Goal: Information Seeking & Learning: Learn about a topic

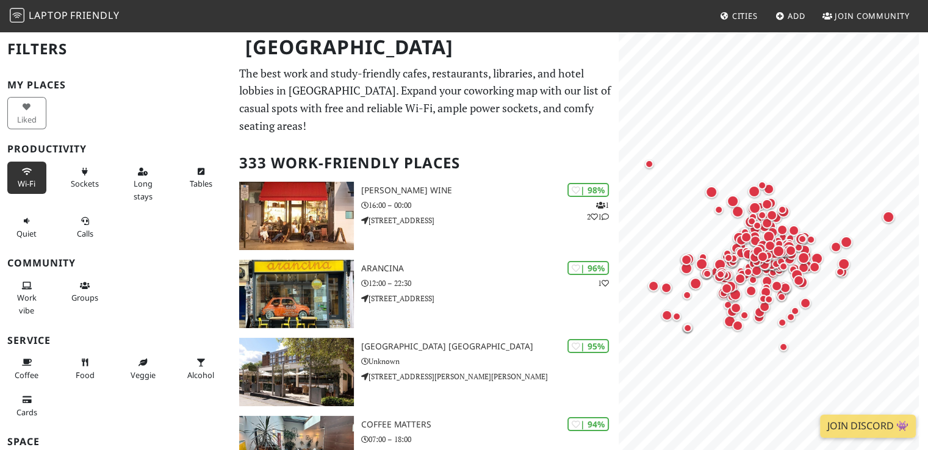
click at [24, 180] on span "Wi-Fi" at bounding box center [27, 183] width 18 height 11
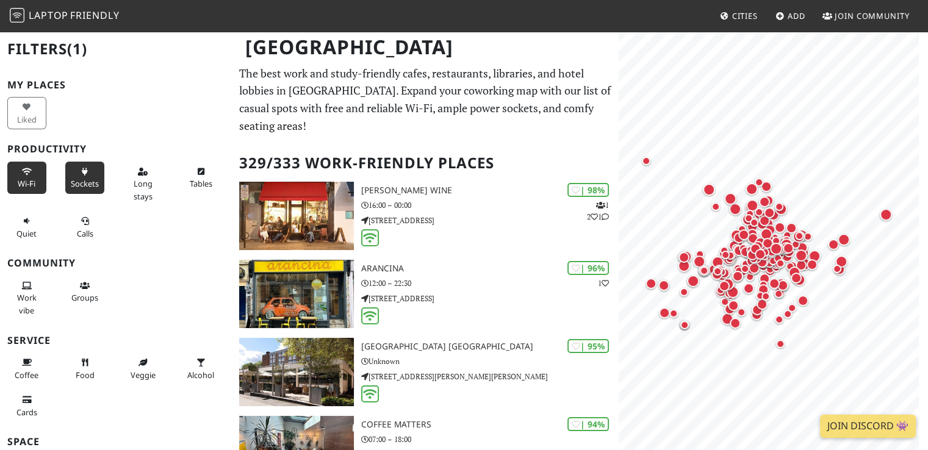
click at [83, 180] on span "Sockets" at bounding box center [85, 183] width 28 height 11
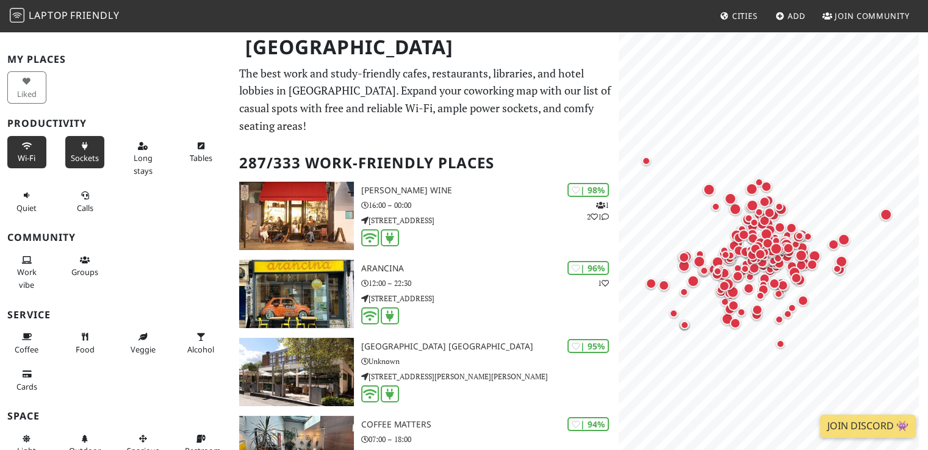
scroll to position [50, 0]
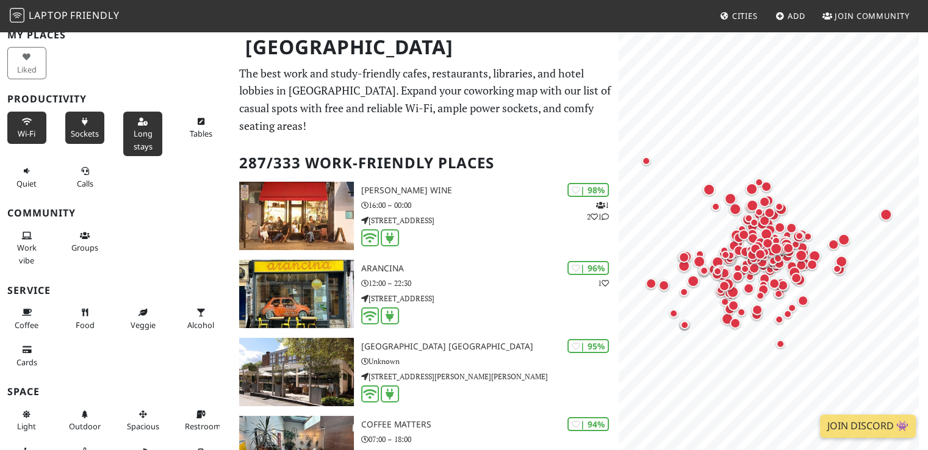
click at [154, 123] on button "Long stays" at bounding box center [142, 134] width 39 height 45
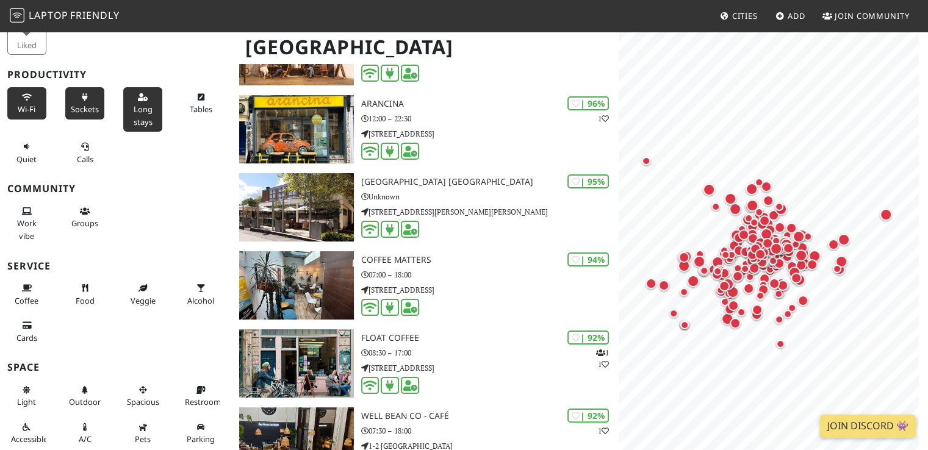
scroll to position [166, 0]
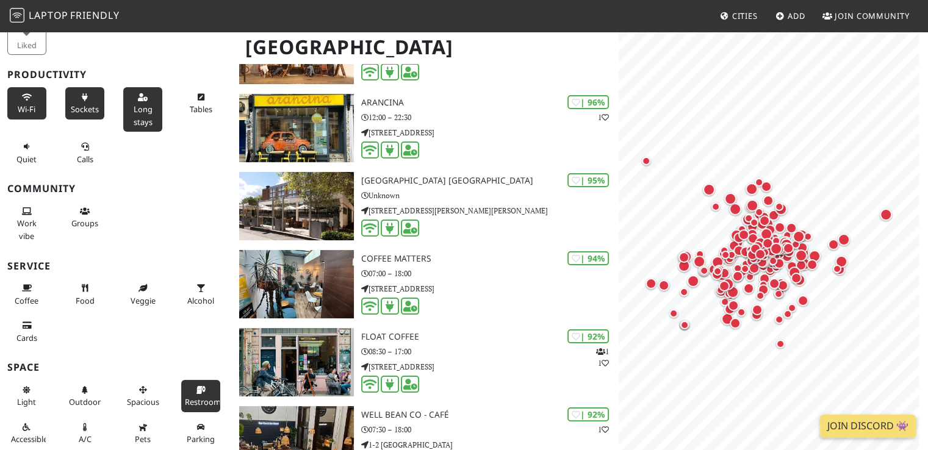
click at [187, 389] on button "Restroom" at bounding box center [200, 396] width 39 height 32
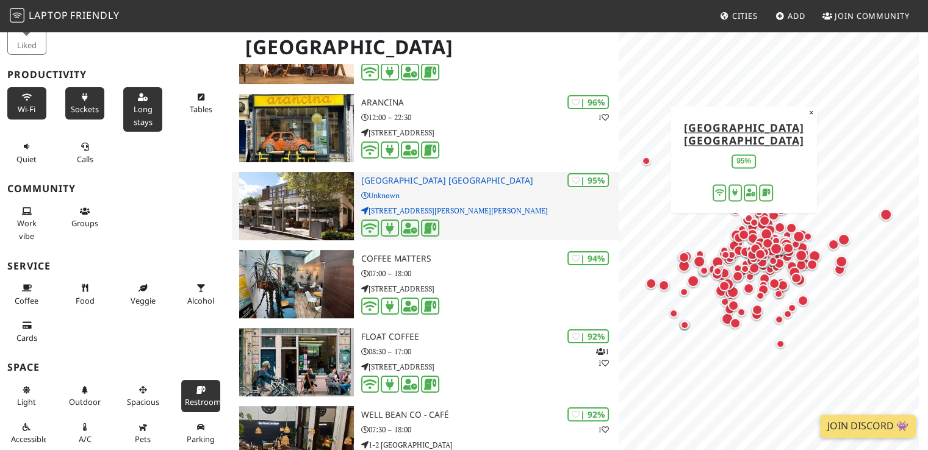
scroll to position [0, 0]
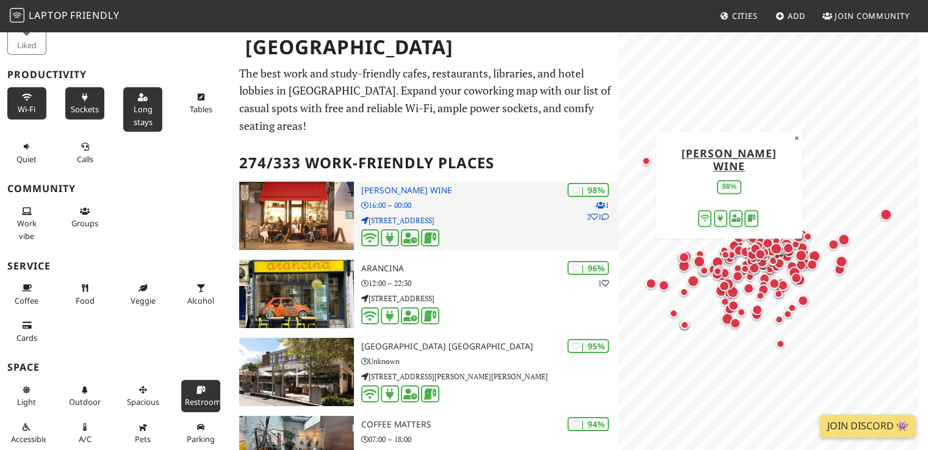
click at [306, 213] on img at bounding box center [296, 216] width 114 height 68
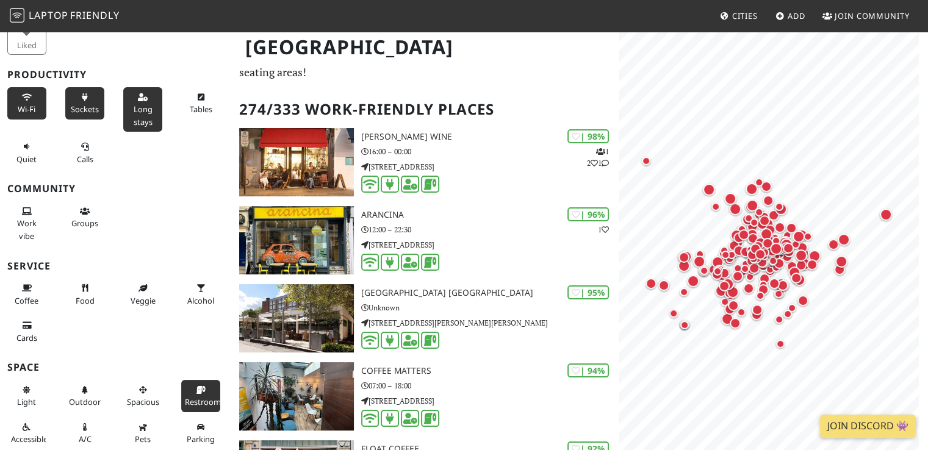
scroll to position [54, 0]
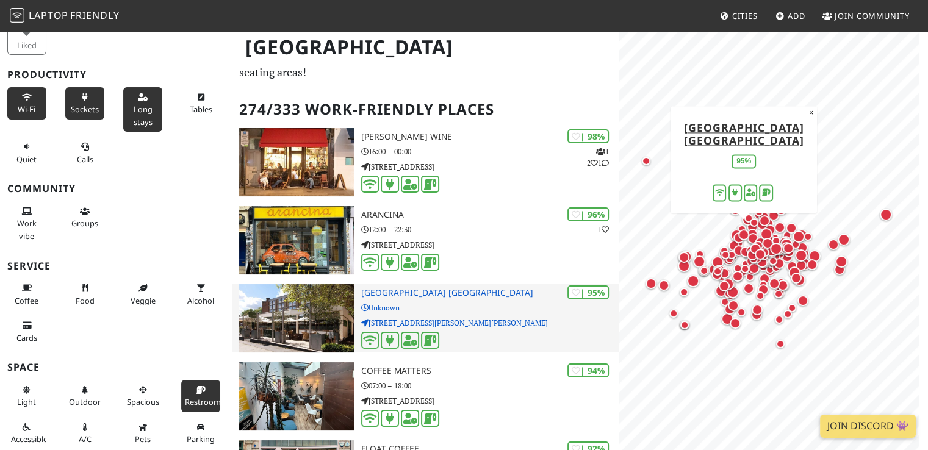
click at [476, 284] on div "| 95% [GEOGRAPHIC_DATA] [GEOGRAPHIC_DATA] Unknown [STREET_ADDRESS][PERSON_NAME]…" at bounding box center [490, 318] width 258 height 68
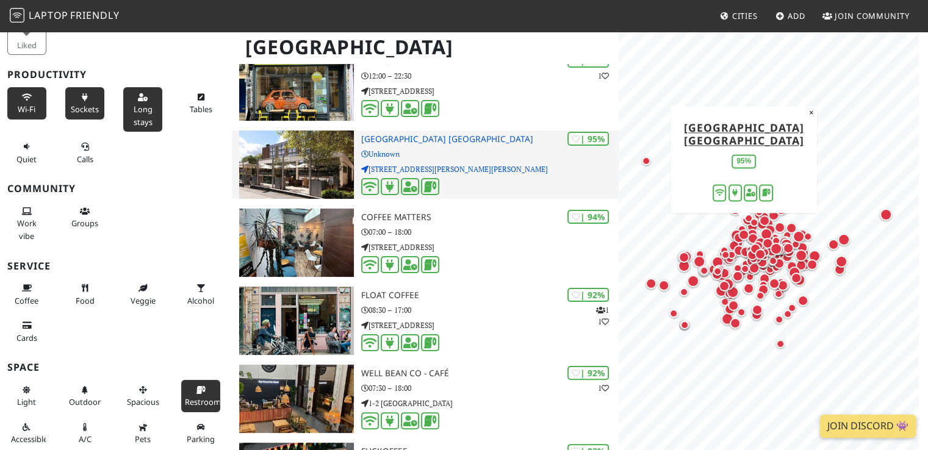
scroll to position [209, 0]
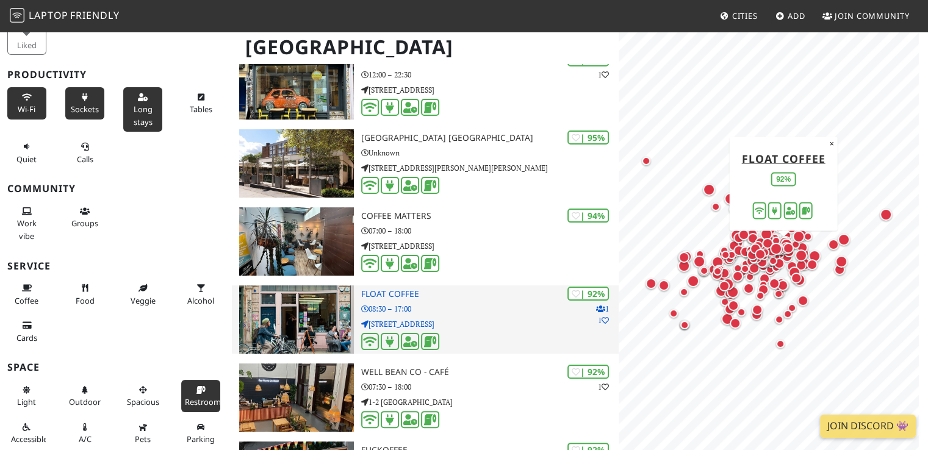
click at [395, 289] on h3 "Float Coffee" at bounding box center [490, 294] width 258 height 10
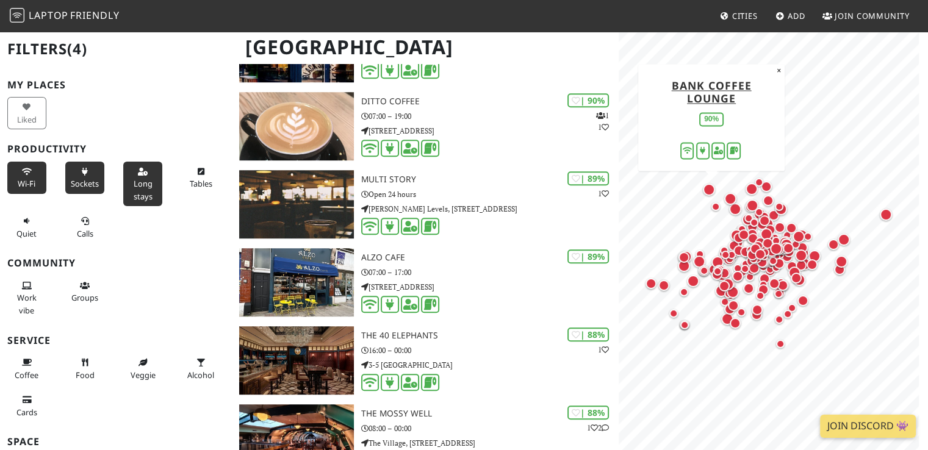
scroll to position [869, 0]
click at [81, 171] on icon at bounding box center [85, 172] width 10 height 8
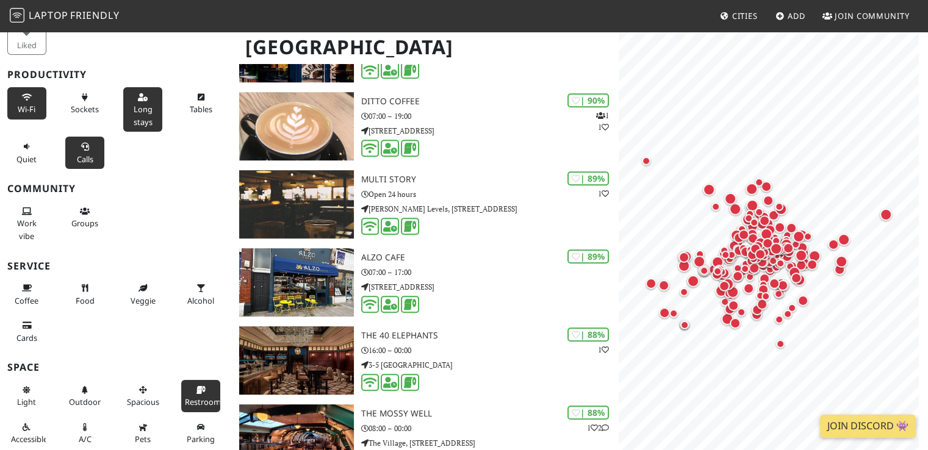
scroll to position [0, 0]
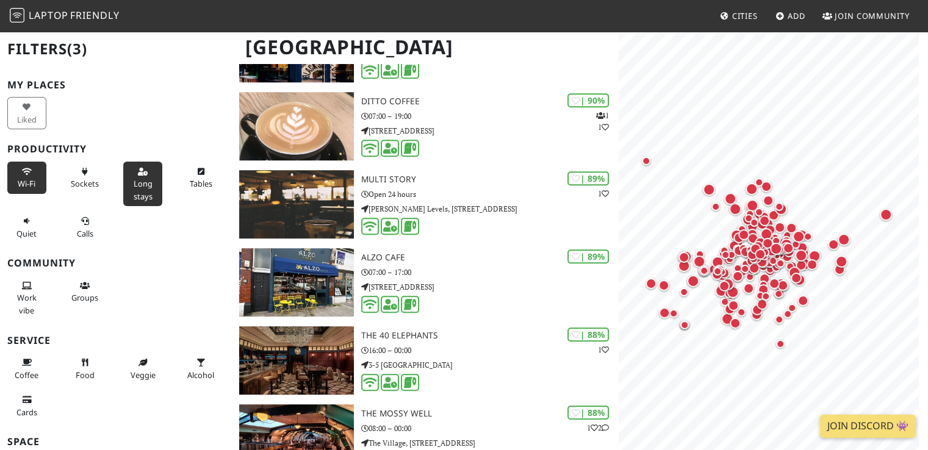
click at [139, 171] on icon at bounding box center [143, 172] width 10 height 8
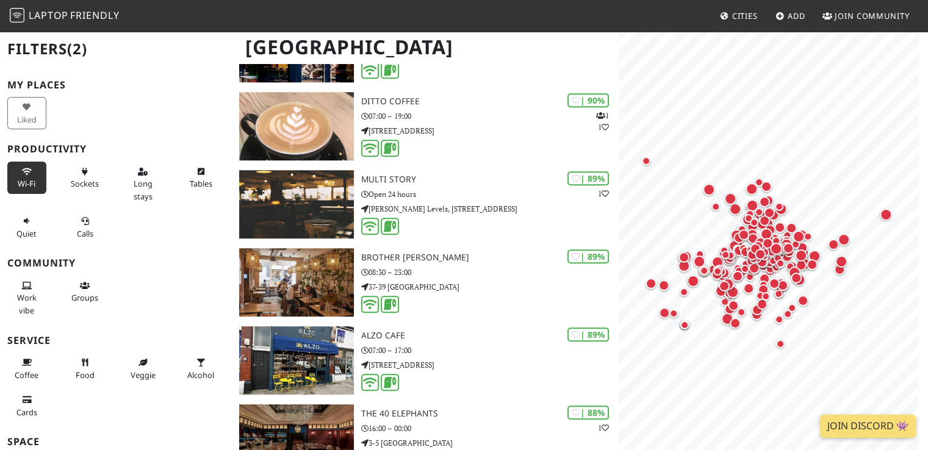
click at [23, 168] on icon at bounding box center [27, 172] width 10 height 8
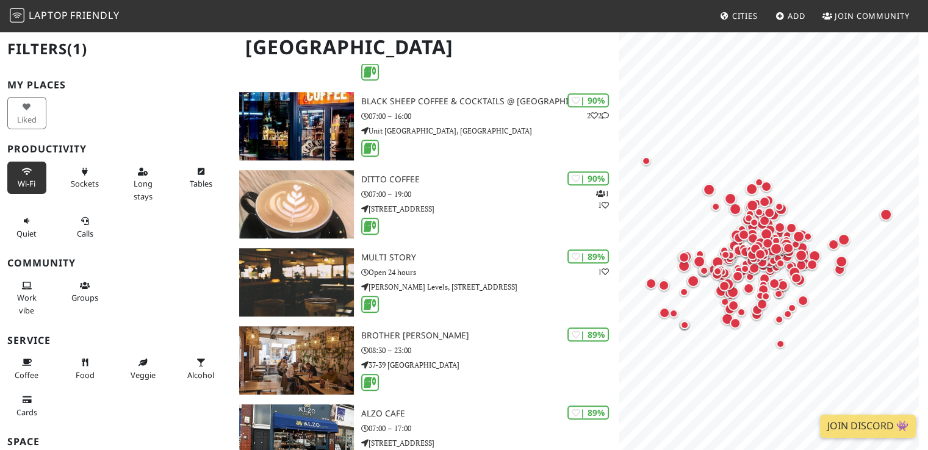
click at [23, 168] on icon at bounding box center [27, 172] width 10 height 8
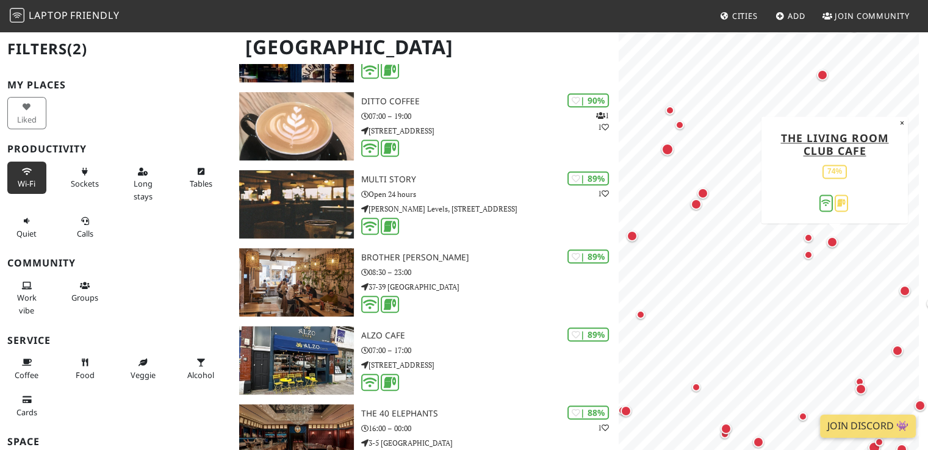
click at [834, 241] on div "Map marker" at bounding box center [831, 242] width 11 height 11
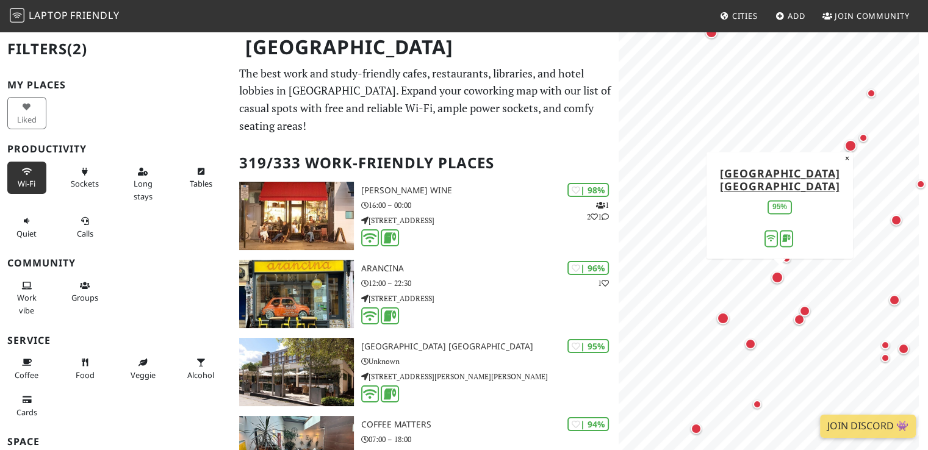
click at [778, 276] on div "Map marker" at bounding box center [777, 277] width 12 height 12
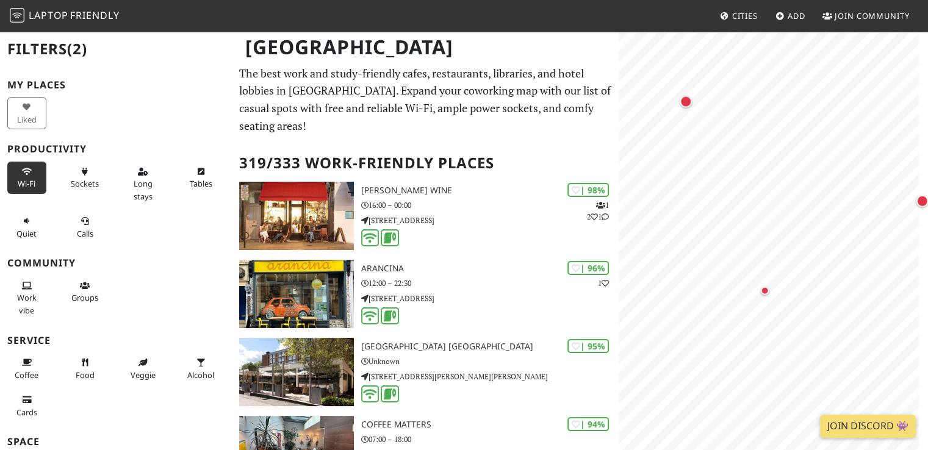
click at [927, 343] on html "Laptop Friendly Cities Add Join Community [GEOGRAPHIC_DATA] Filters (2) My Plac…" at bounding box center [464, 225] width 928 height 450
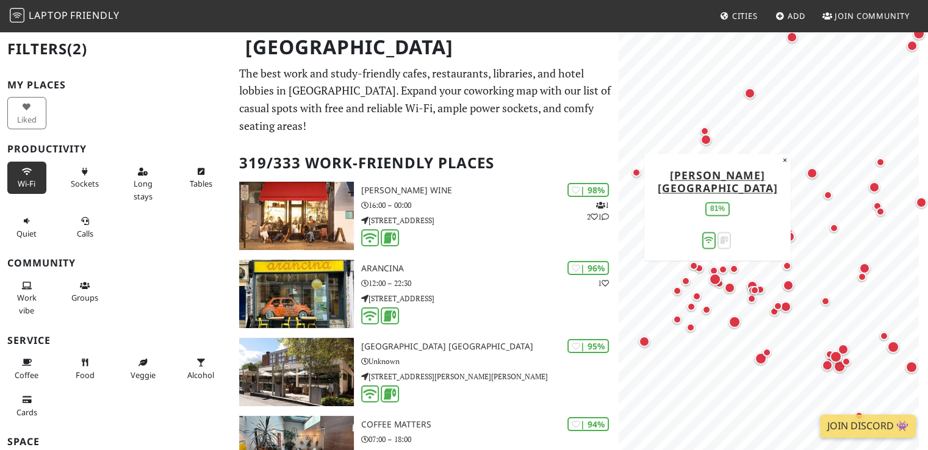
click at [714, 275] on div "Map marker" at bounding box center [715, 279] width 12 height 12
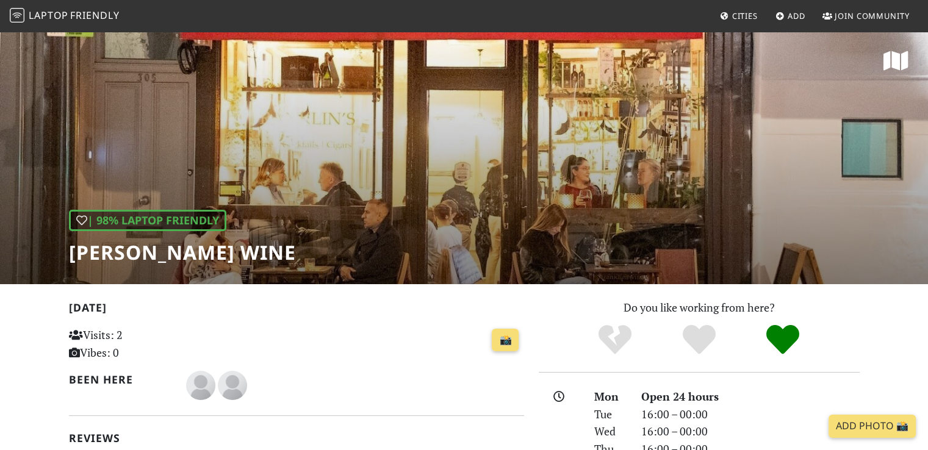
click at [895, 66] on icon at bounding box center [895, 61] width 25 height 22
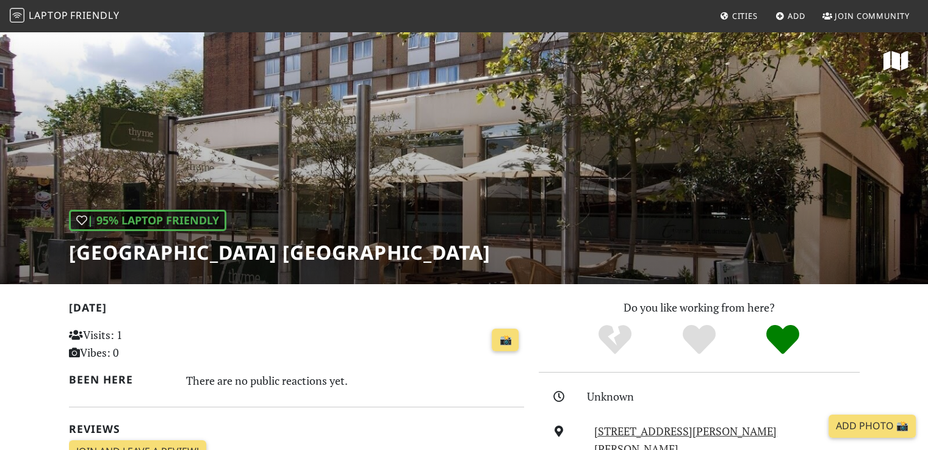
click at [173, 254] on h1 "Premier Inn London Hampstead hotel" at bounding box center [279, 252] width 421 height 23
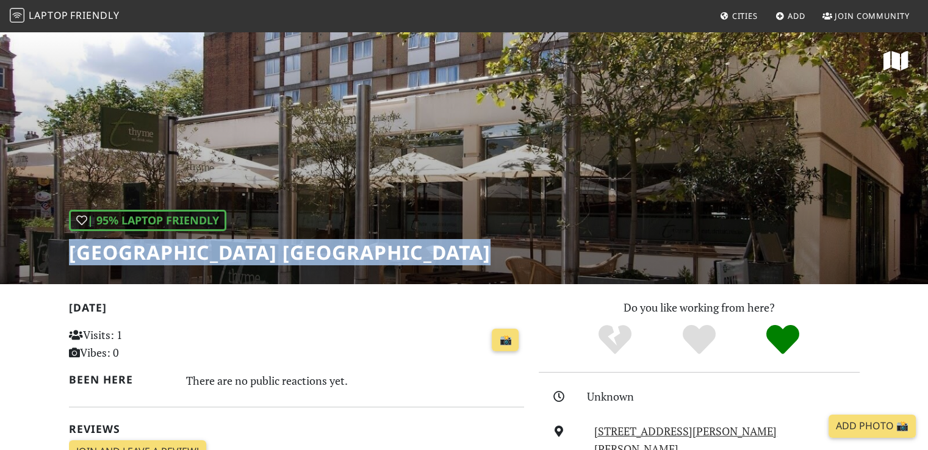
click at [173, 254] on h1 "Premier Inn London Hampstead hotel" at bounding box center [279, 252] width 421 height 23
copy div "Premier Inn London Hampstead hotel"
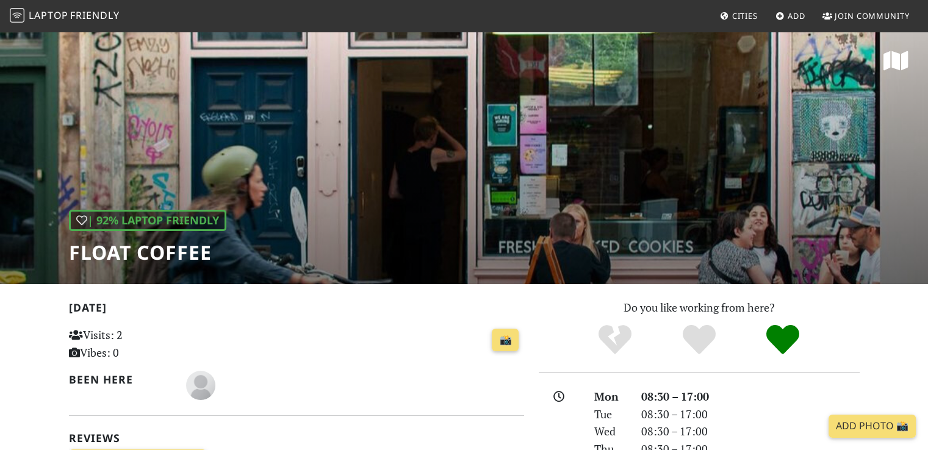
click at [145, 256] on h1 "Float Coffee" at bounding box center [147, 252] width 157 height 23
copy div "Float Coffee"
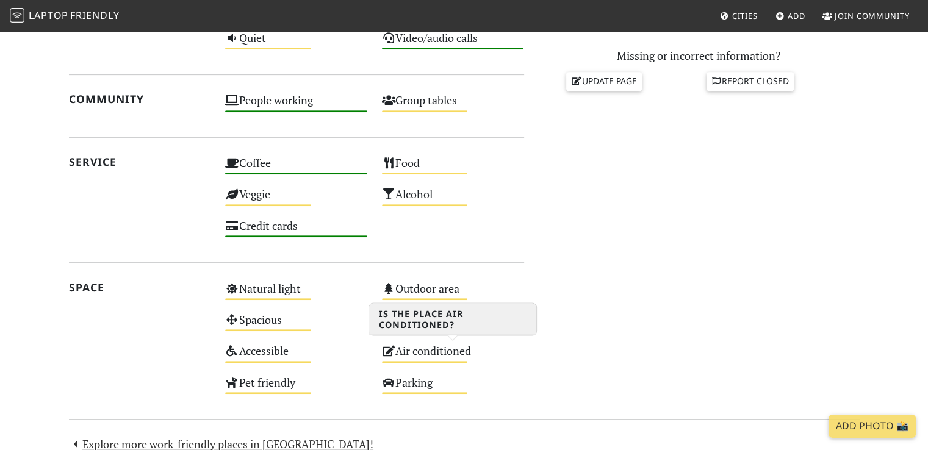
scroll to position [679, 0]
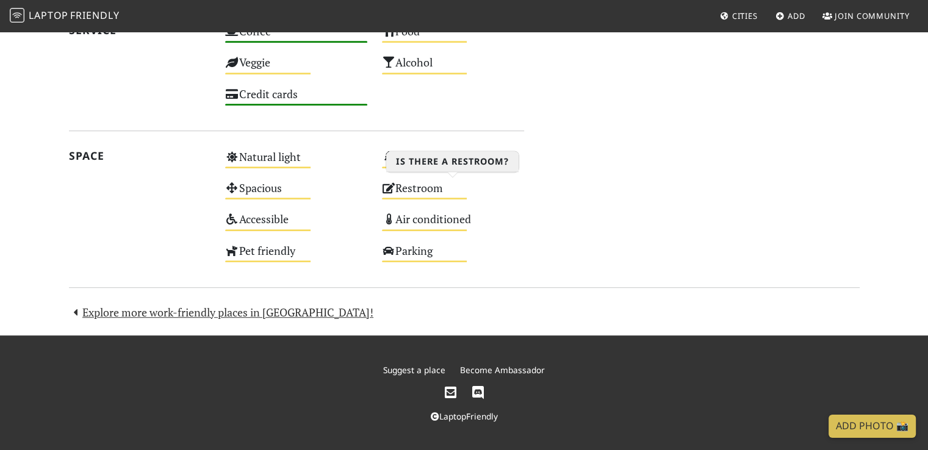
click at [427, 193] on div "Restroom Medium" at bounding box center [452, 193] width 157 height 31
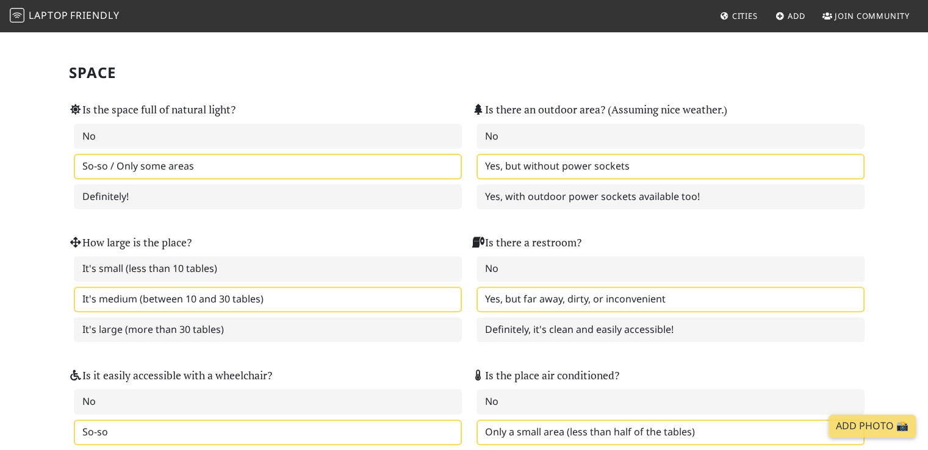
scroll to position [1205, 0]
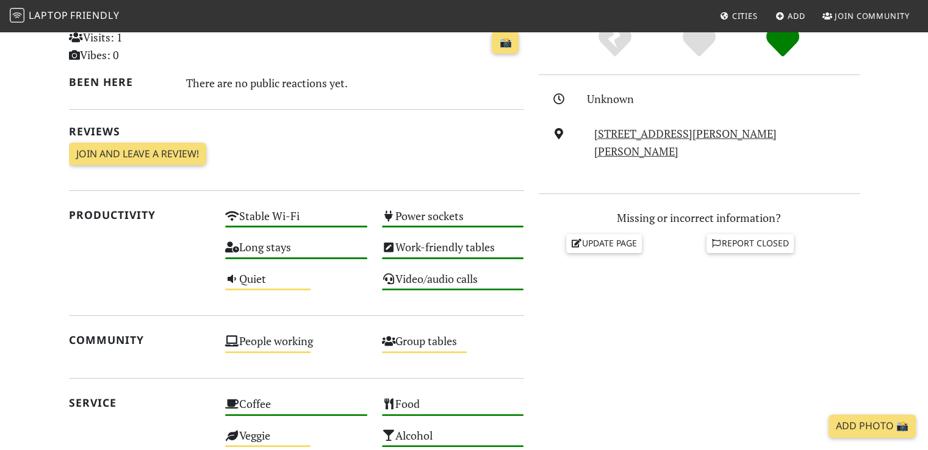
scroll to position [398, 0]
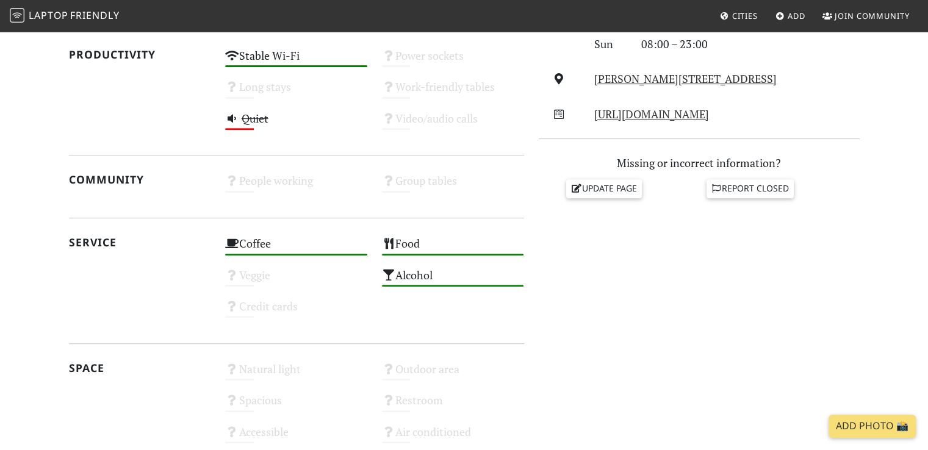
scroll to position [388, 0]
